Goal: Task Accomplishment & Management: Manage account settings

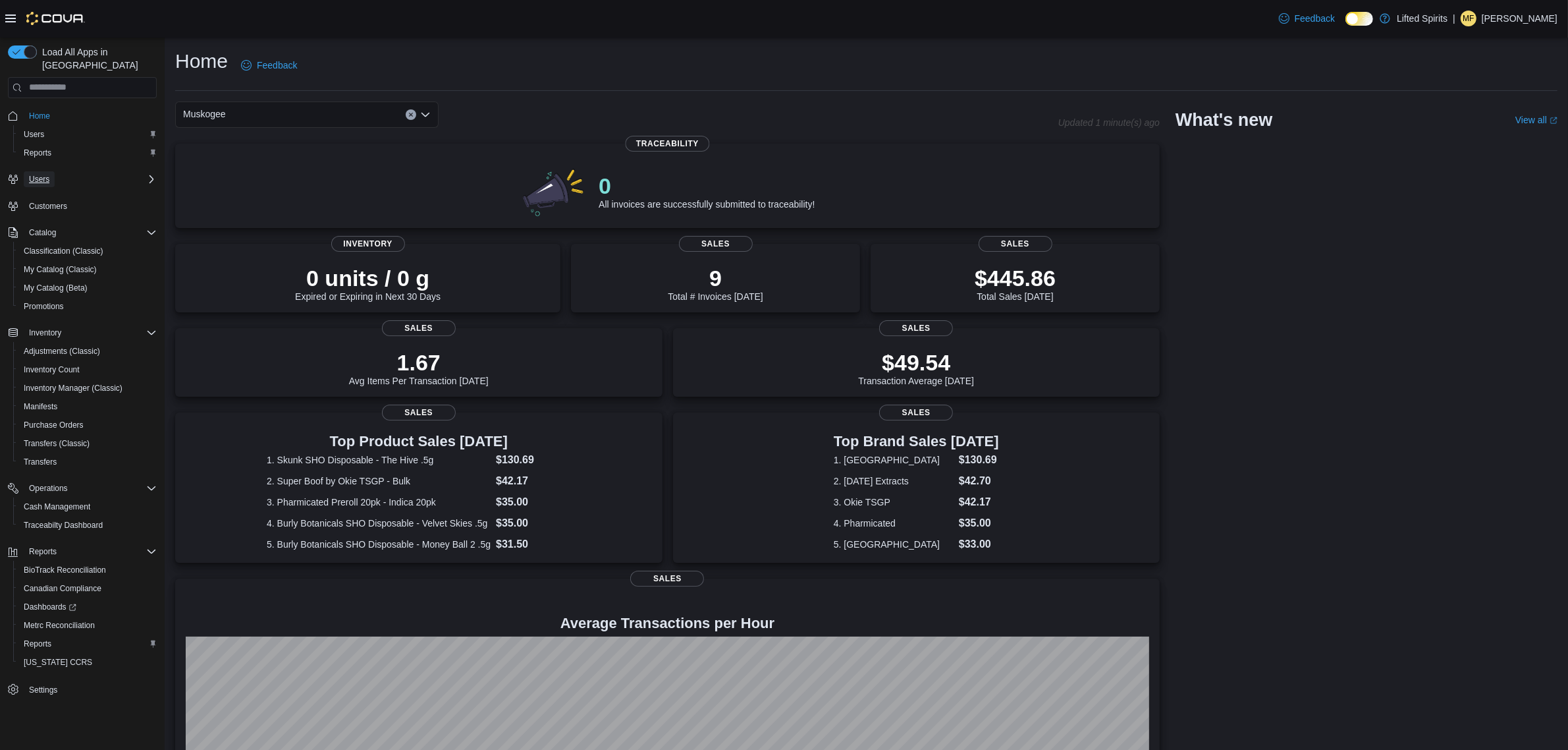
click at [40, 172] on span "Users" at bounding box center [39, 179] width 20 height 16
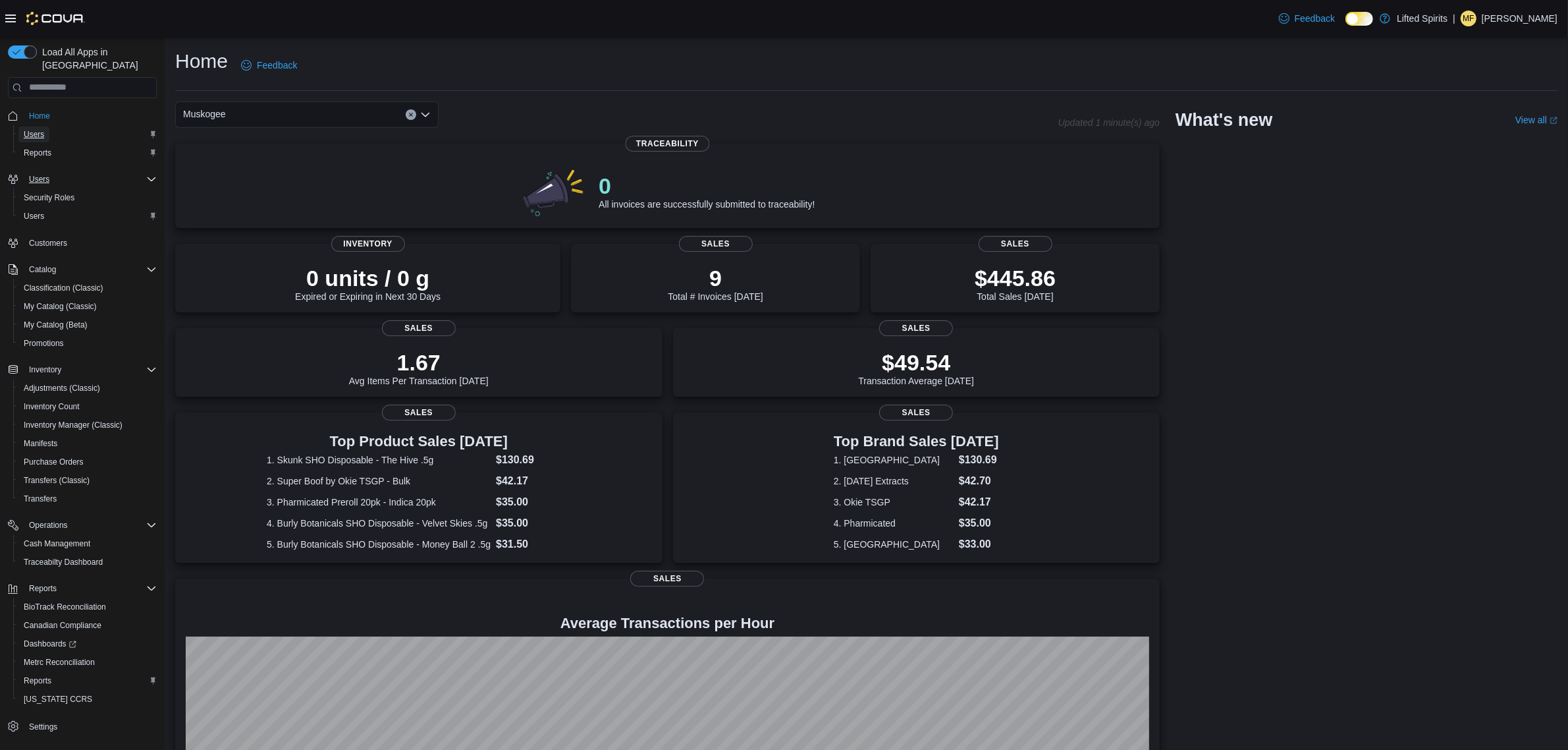
click at [36, 129] on span "Users" at bounding box center [34, 134] width 20 height 11
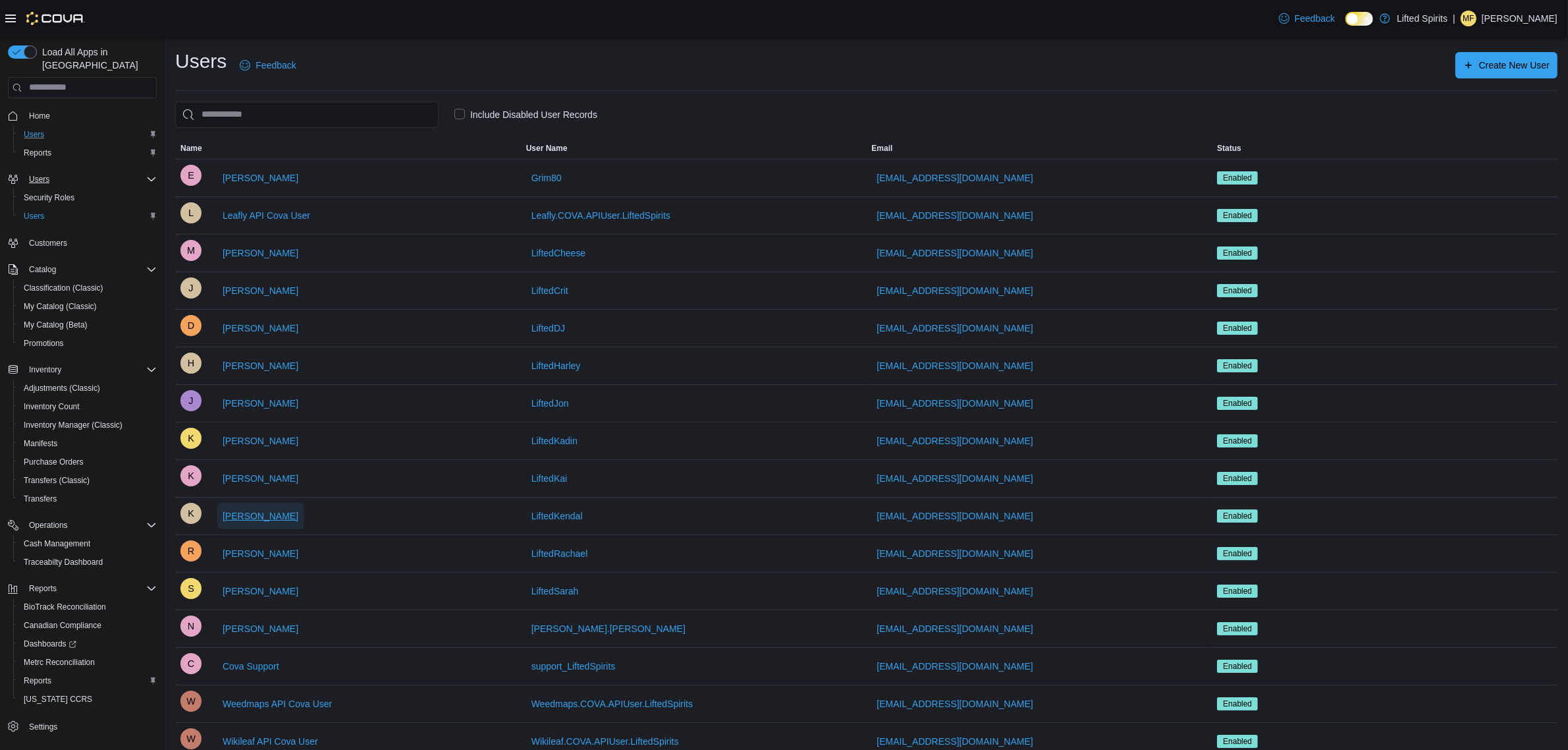
click at [257, 514] on span "[PERSON_NAME]" at bounding box center [261, 516] width 76 height 13
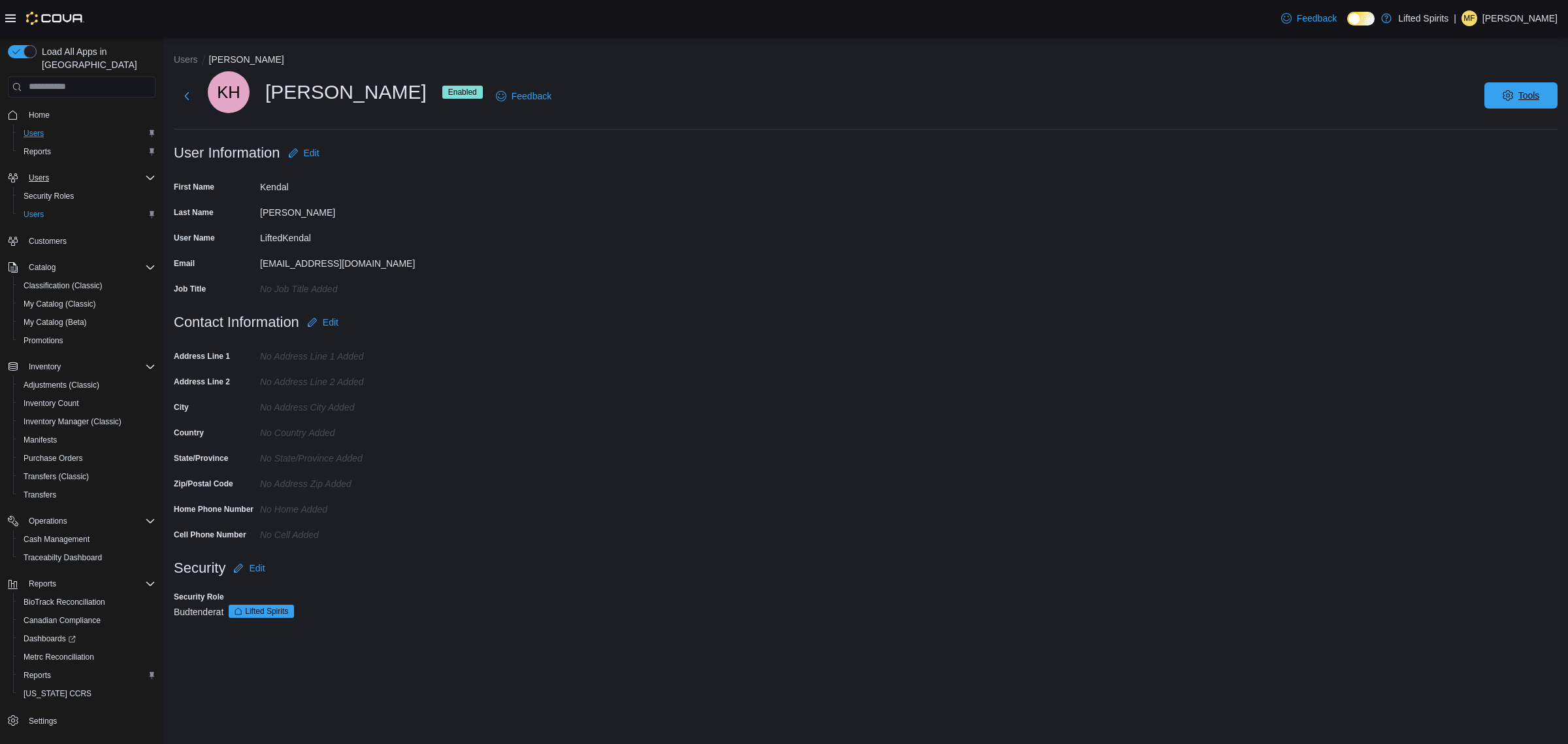
click at [1253, 97] on icon "button" at bounding box center [1508, 95] width 11 height 11
click at [1253, 154] on span "Disable User" at bounding box center [1501, 156] width 60 height 16
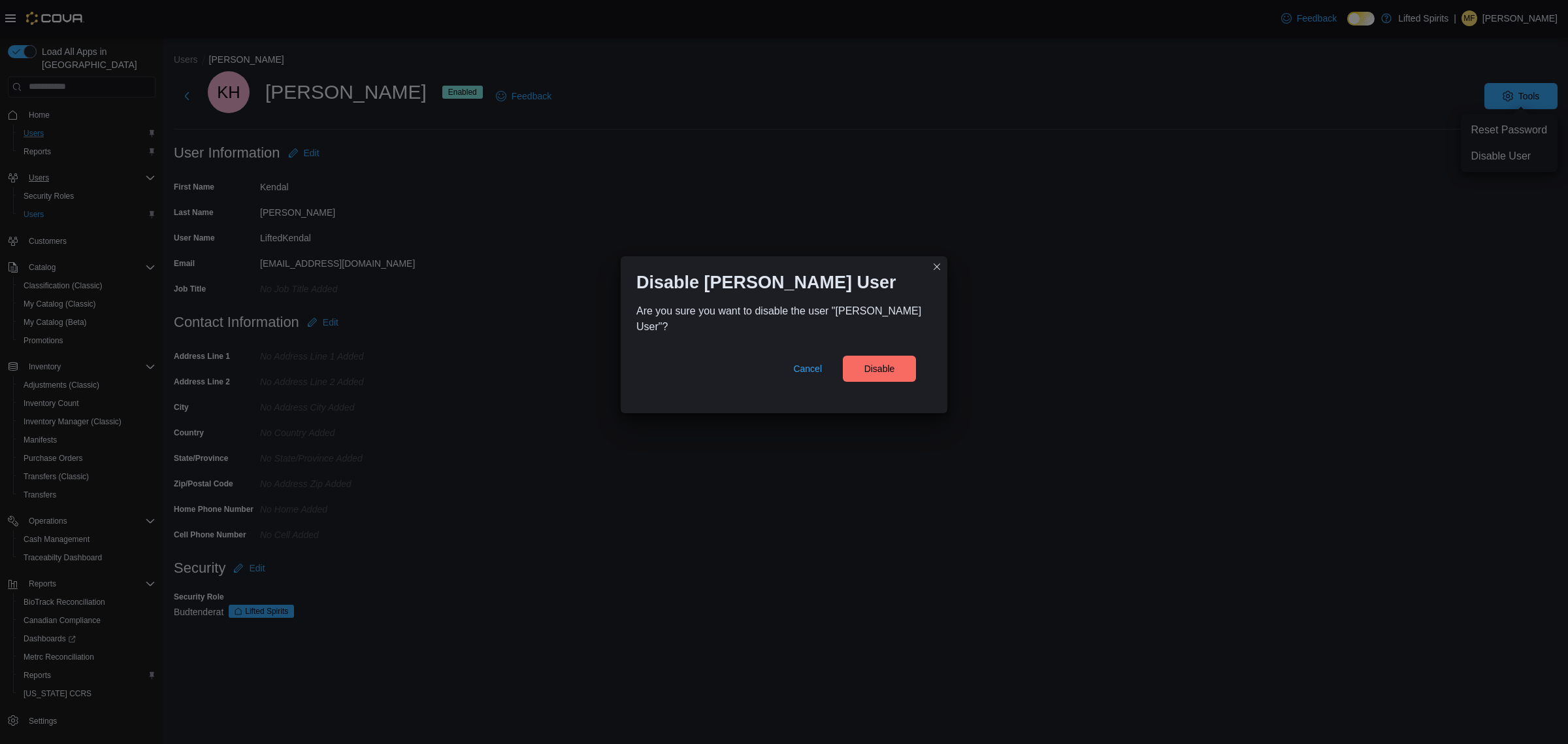
click at [853, 396] on div "Cancel Disable" at bounding box center [784, 366] width 295 height 63
click at [876, 375] on span "Disable" at bounding box center [880, 368] width 31 height 13
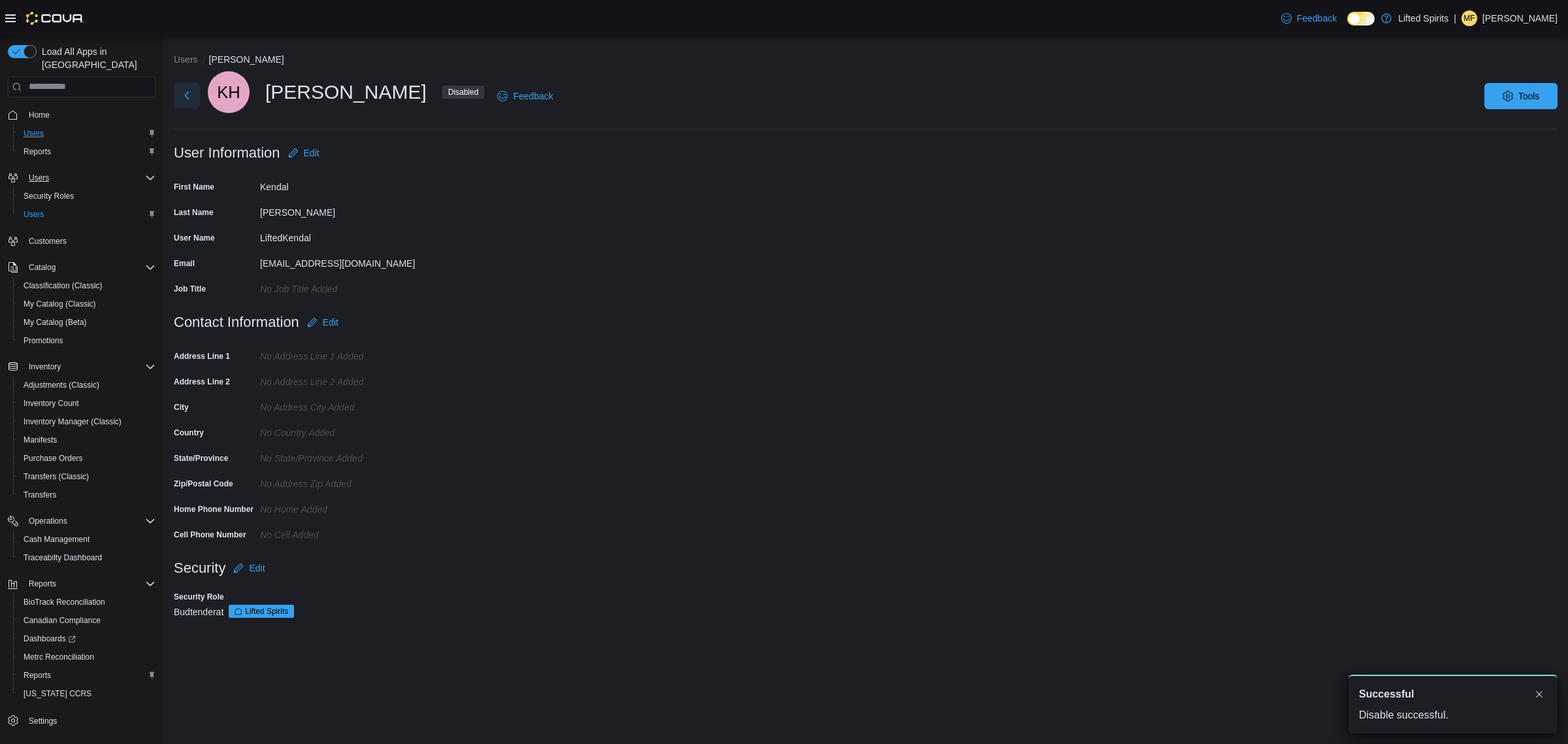
click at [188, 87] on button "Next" at bounding box center [186, 95] width 26 height 26
